Goal: Information Seeking & Learning: Learn about a topic

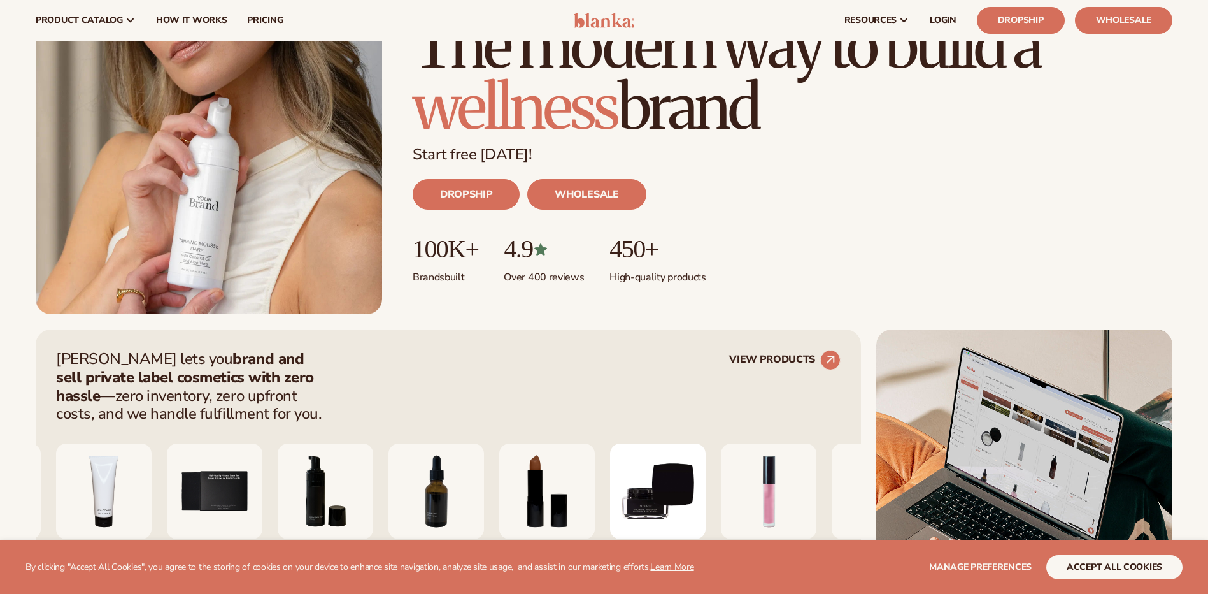
scroll to position [127, 0]
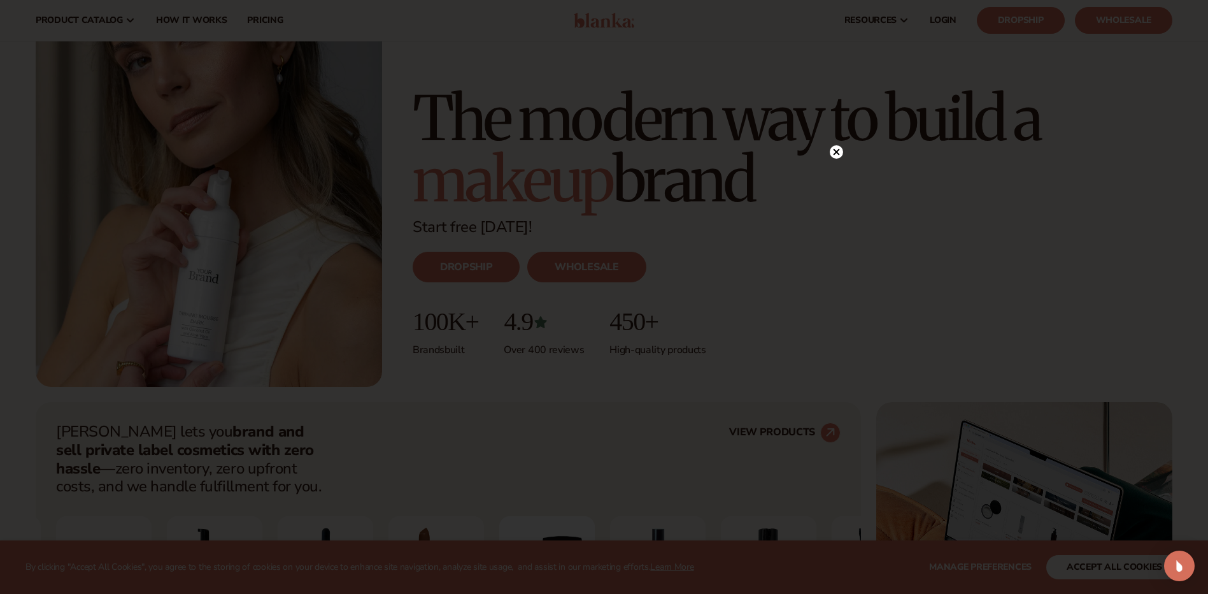
click at [841, 152] on circle at bounding box center [836, 151] width 13 height 13
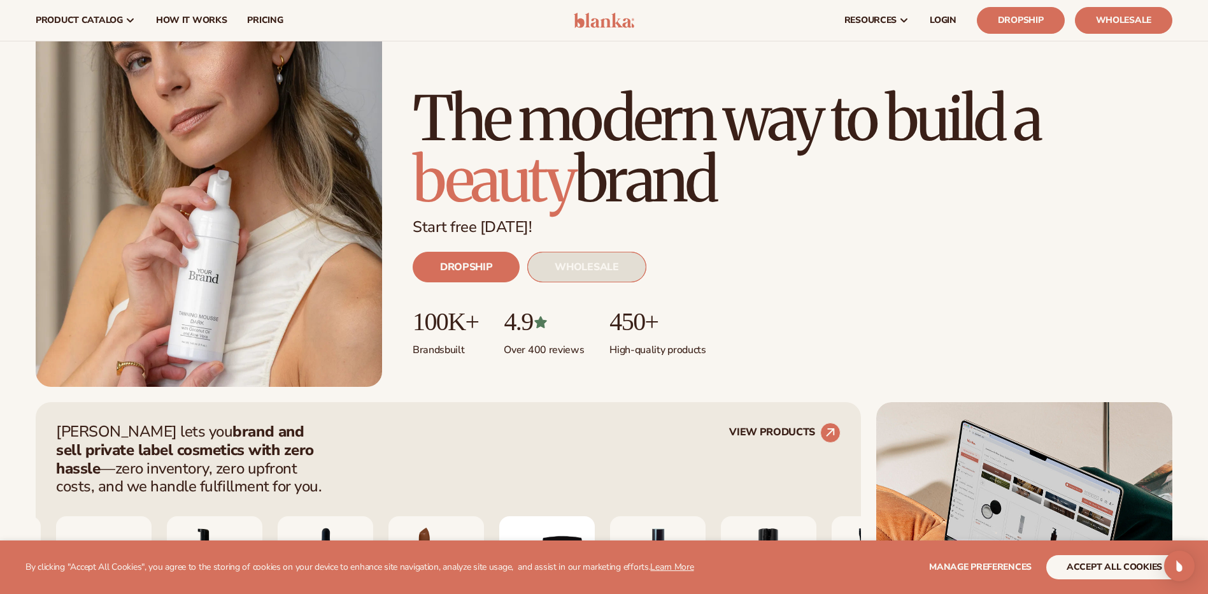
click at [578, 264] on link "WHOLESALE" at bounding box center [586, 267] width 118 height 31
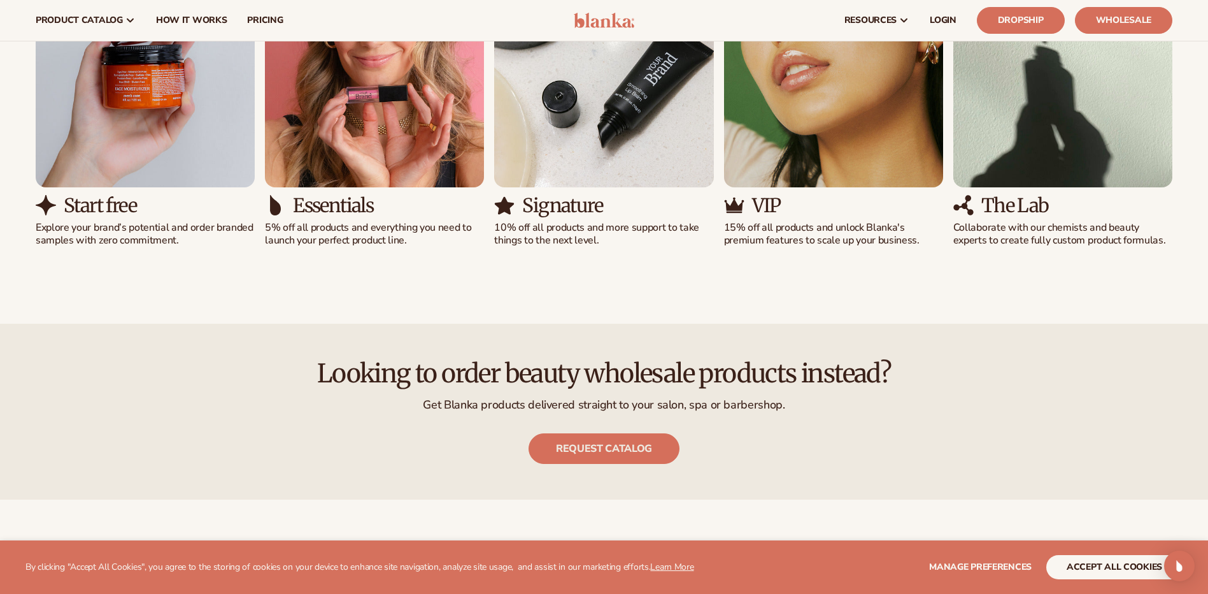
scroll to position [1337, 0]
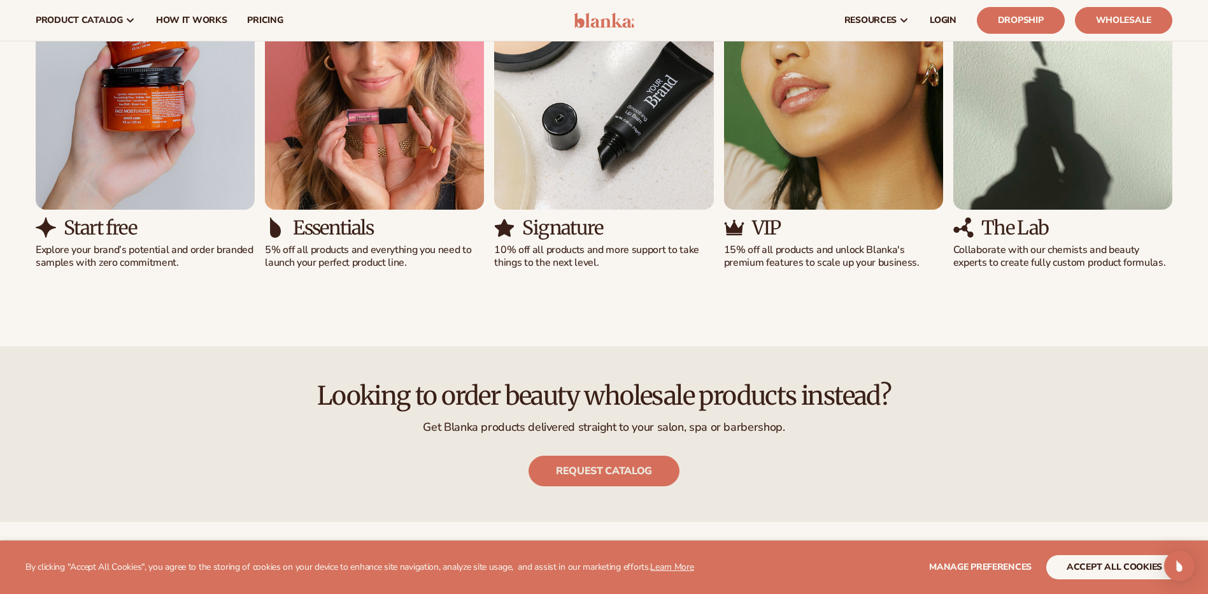
click at [1020, 180] on img "5 / 5" at bounding box center [1062, 69] width 219 height 280
click at [996, 227] on h3 "The Lab" at bounding box center [1015, 227] width 68 height 21
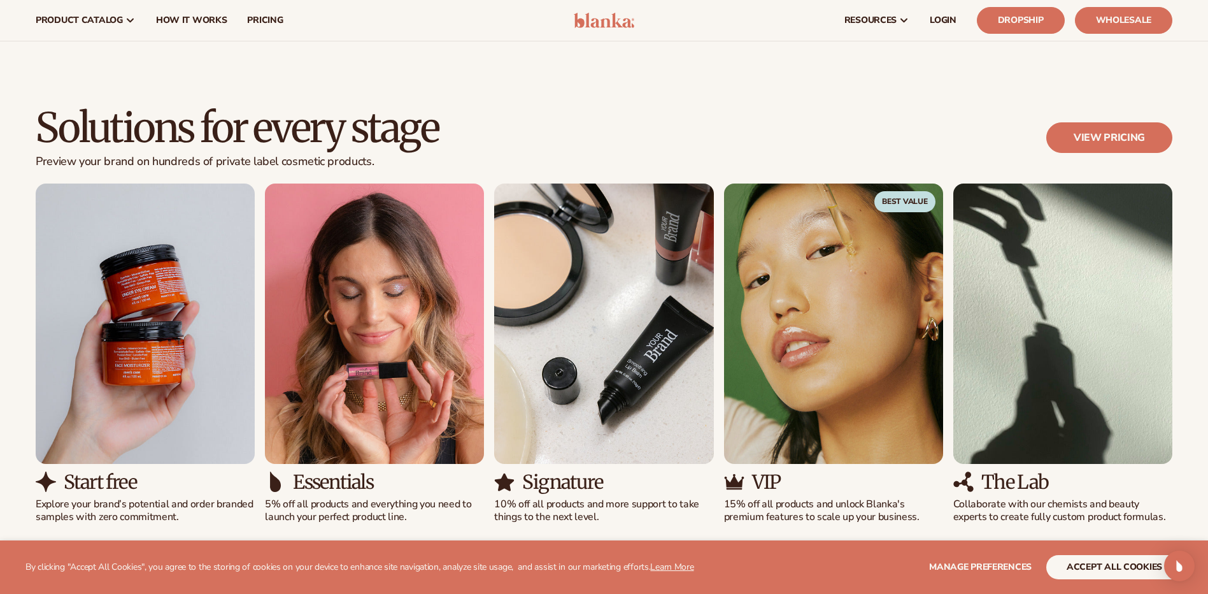
scroll to position [1083, 0]
click at [1042, 246] on img "5 / 5" at bounding box center [1062, 324] width 219 height 280
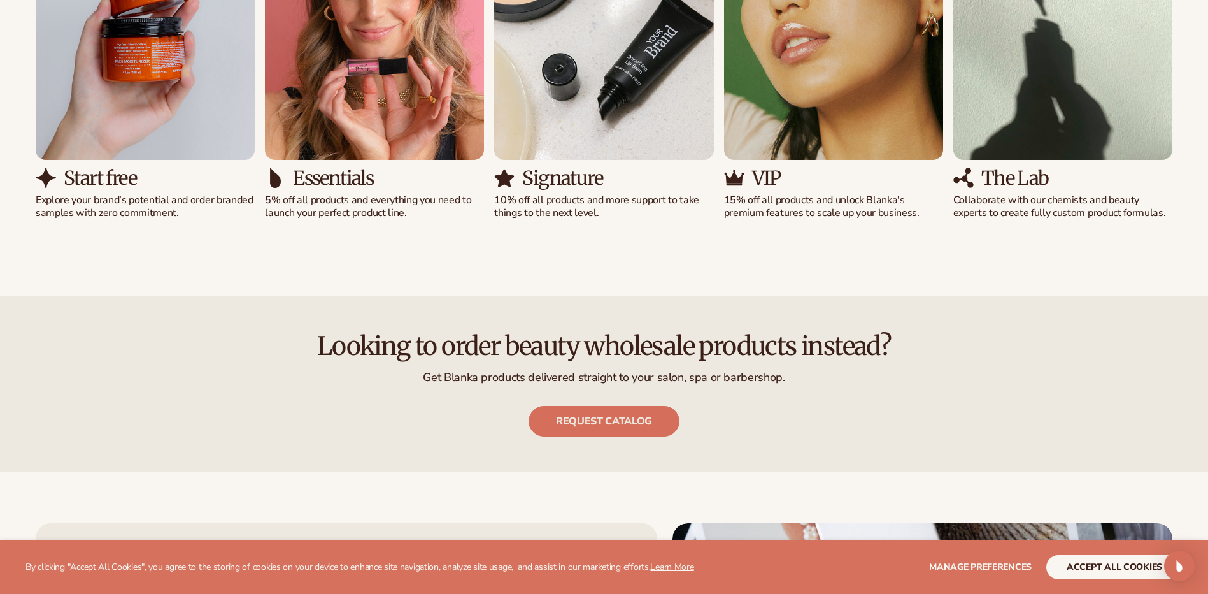
scroll to position [1401, 0]
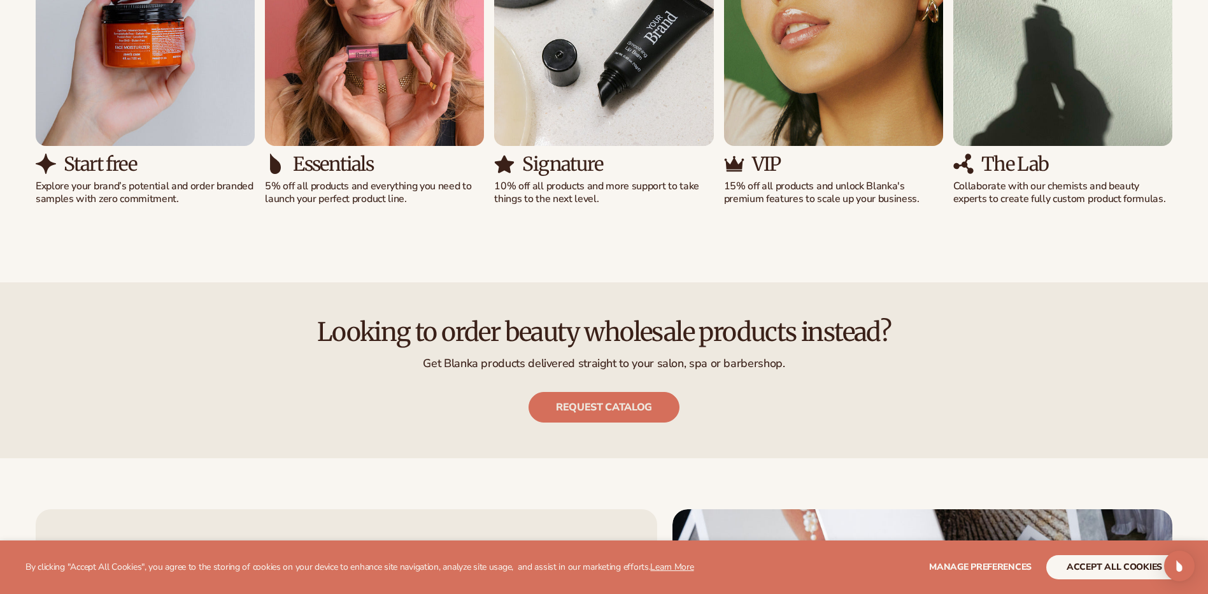
click at [971, 168] on img "5 / 5" at bounding box center [963, 163] width 20 height 20
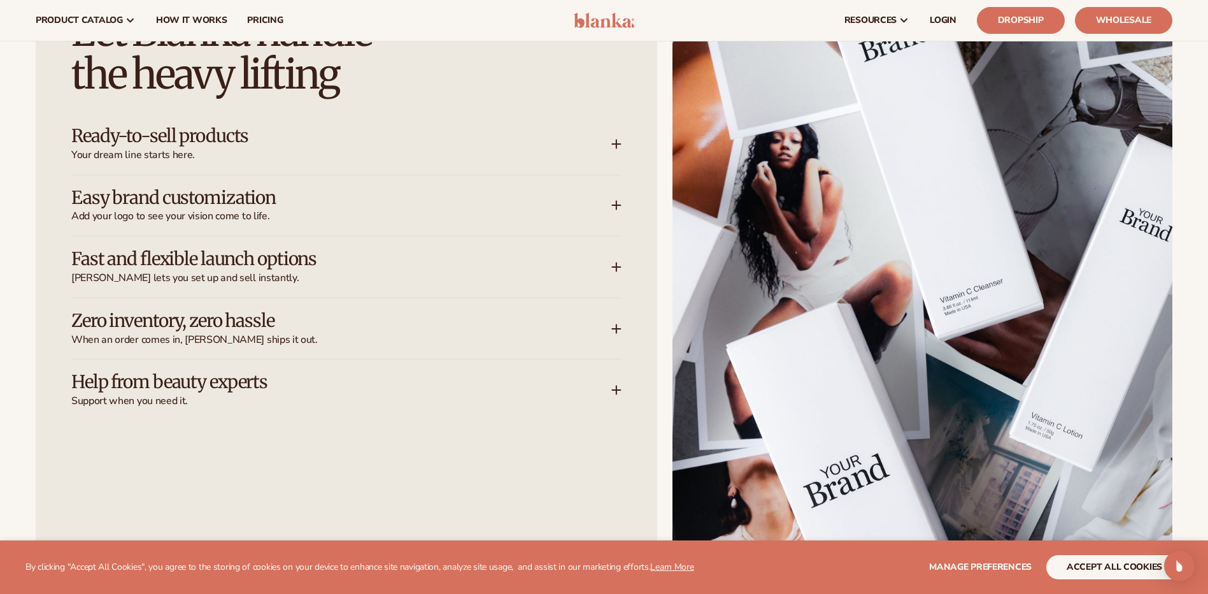
scroll to position [1911, 0]
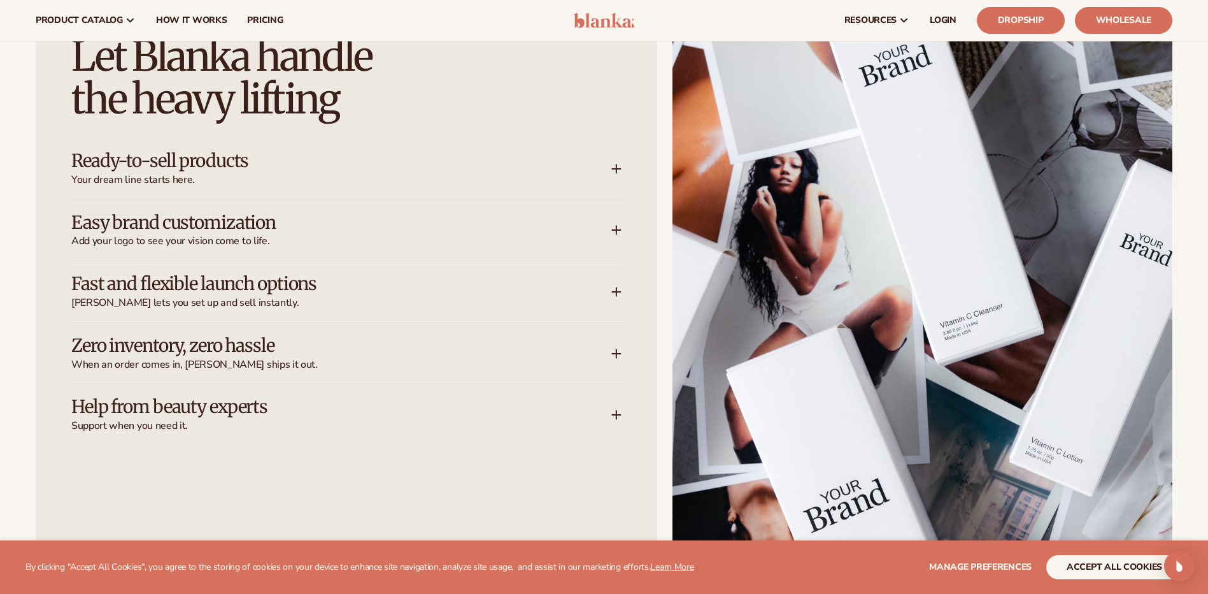
click at [613, 164] on icon at bounding box center [616, 169] width 10 height 10
